Goal: Check status

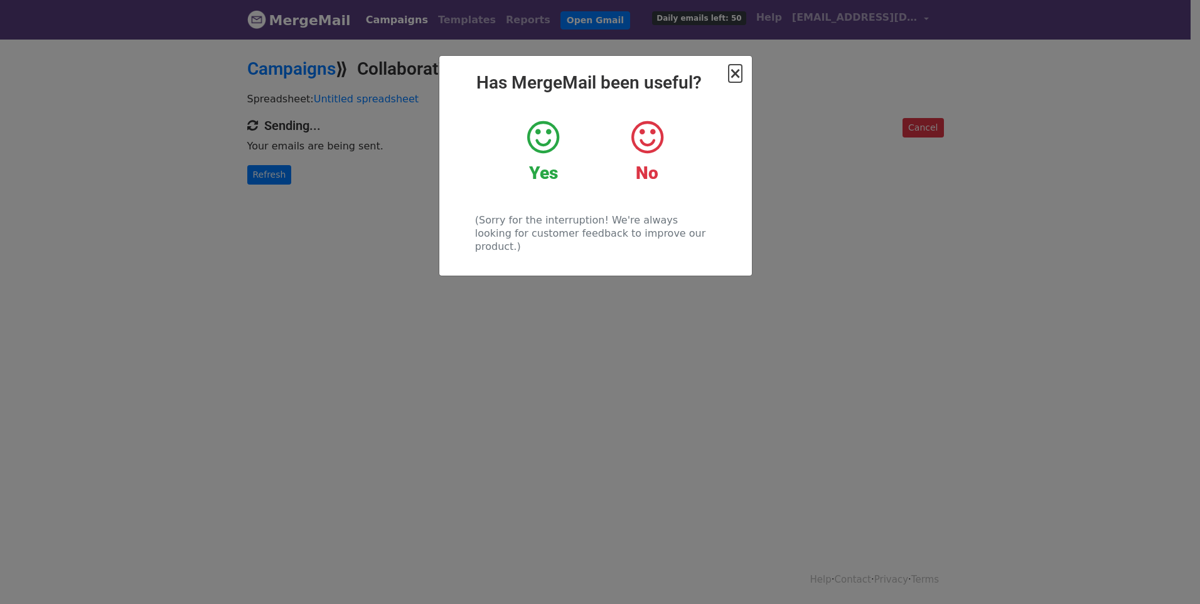
click at [736, 73] on span "×" at bounding box center [734, 74] width 13 height 18
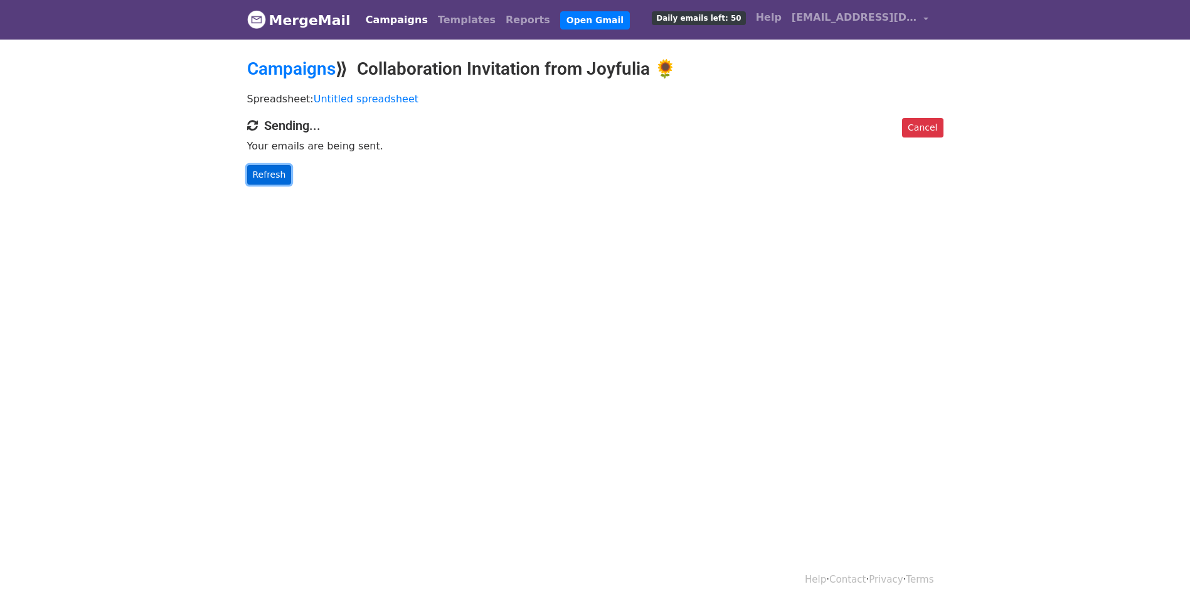
click at [264, 176] on link "Refresh" at bounding box center [269, 174] width 45 height 19
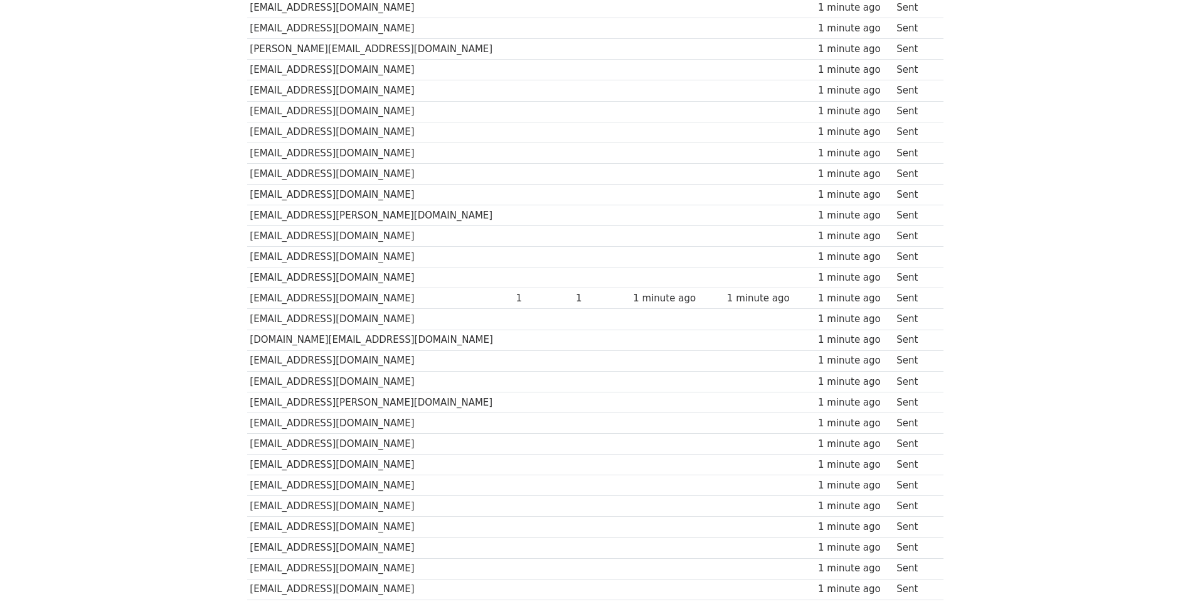
scroll to position [755, 0]
